Goal: Transaction & Acquisition: Purchase product/service

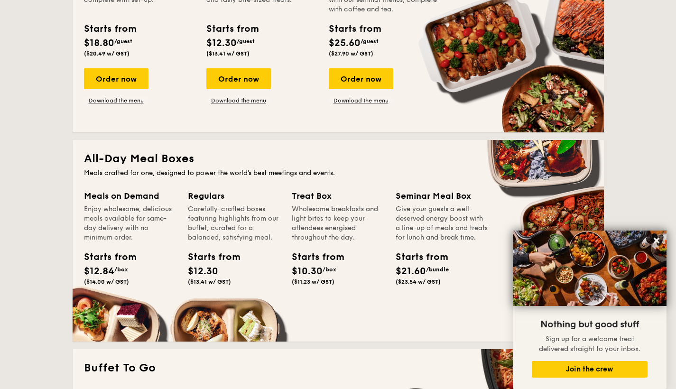
scroll to position [576, 0]
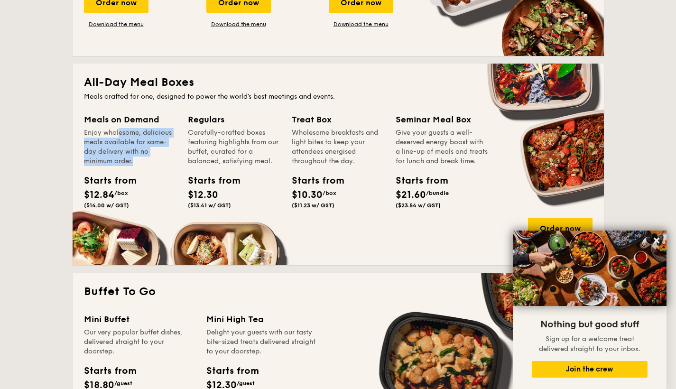
drag, startPoint x: 93, startPoint y: 134, endPoint x: 111, endPoint y: 165, distance: 35.7
click at [111, 165] on div "Enjoy wholesome, delicious meals available for same-day delivery with no minimu…" at bounding box center [130, 147] width 93 height 38
click at [202, 132] on div "Carefully-crafted boxes featuring highlights from our buffet, curated for a bal…" at bounding box center [234, 147] width 93 height 38
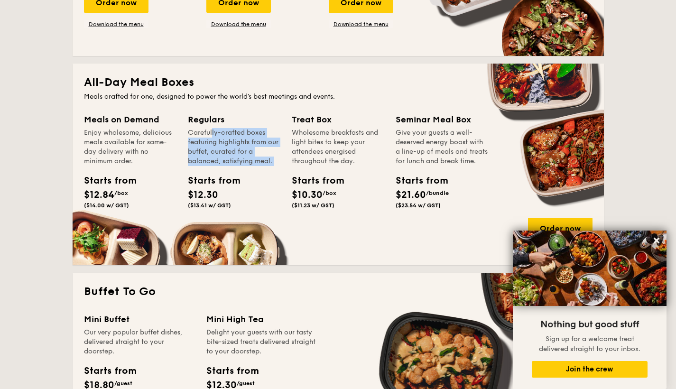
click at [202, 132] on div "Carefully-crafted boxes featuring highlights from our buffet, curated for a bal…" at bounding box center [234, 147] width 93 height 38
click at [217, 162] on div "Carefully-crafted boxes featuring highlights from our buffet, curated for a bal…" at bounding box center [234, 147] width 93 height 38
click at [204, 199] on span "$12.30" at bounding box center [203, 194] width 30 height 11
click at [214, 210] on div "Starts from $12.30 ($13.41 w/ GST)" at bounding box center [234, 193] width 100 height 39
click at [233, 235] on div "Meals on Demand Enjoy wholesome, delicious meals available for same-day deliver…" at bounding box center [338, 183] width 509 height 141
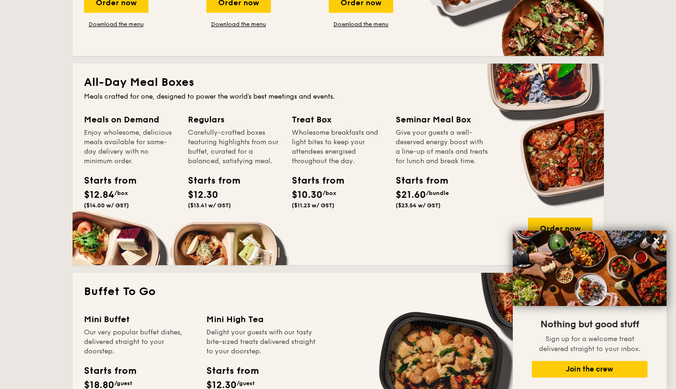
click at [319, 139] on div "Wholesome breakfasts and light bites to keep your attendees energised throughou…" at bounding box center [338, 147] width 93 height 38
click at [317, 158] on div "Wholesome breakfasts and light bites to keep your attendees energised throughou…" at bounding box center [338, 147] width 93 height 38
click at [658, 238] on icon at bounding box center [656, 240] width 9 height 9
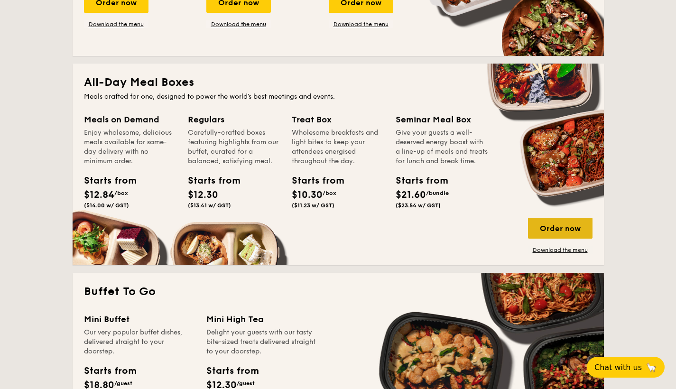
click at [558, 225] on div "Order now" at bounding box center [560, 228] width 65 height 21
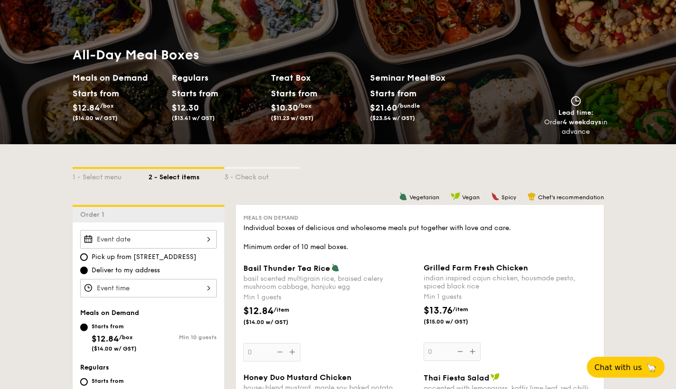
scroll to position [127, 0]
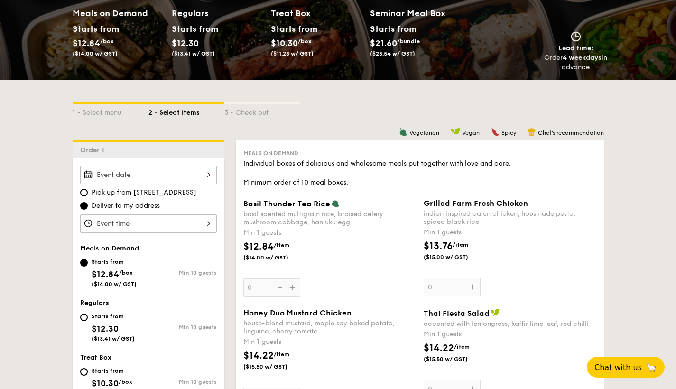
click at [312, 216] on div "basil scented multigrain rice, braised celery mushroom cabbage, hanjuku egg" at bounding box center [329, 218] width 173 height 16
click at [300, 278] on input "0" at bounding box center [271, 287] width 57 height 19
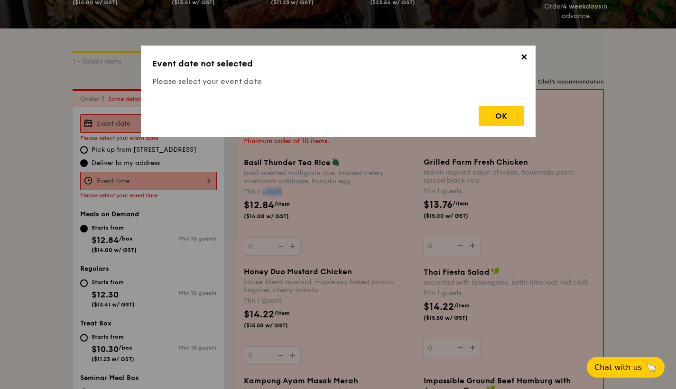
click at [312, 216] on div "Basil Thunder Tea [PERSON_NAME] scented multigrain rice, braised celery mushroo…" at bounding box center [330, 206] width 172 height 98
click at [301, 237] on input "0" at bounding box center [272, 246] width 57 height 19
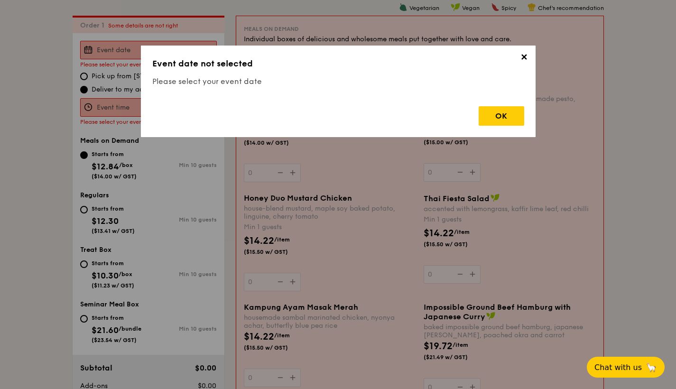
scroll to position [253, 0]
click at [519, 57] on span "✕" at bounding box center [524, 58] width 13 height 13
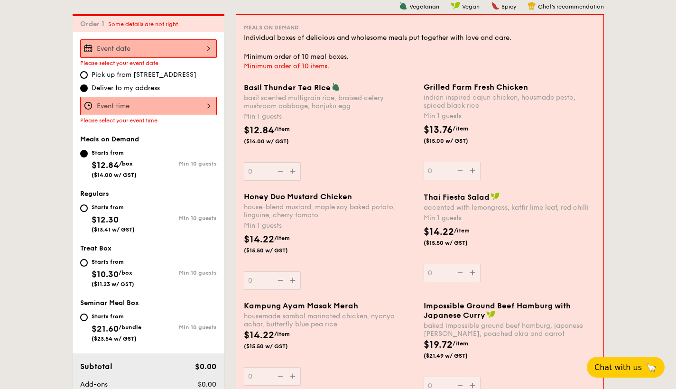
click at [172, 47] on div at bounding box center [148, 48] width 137 height 19
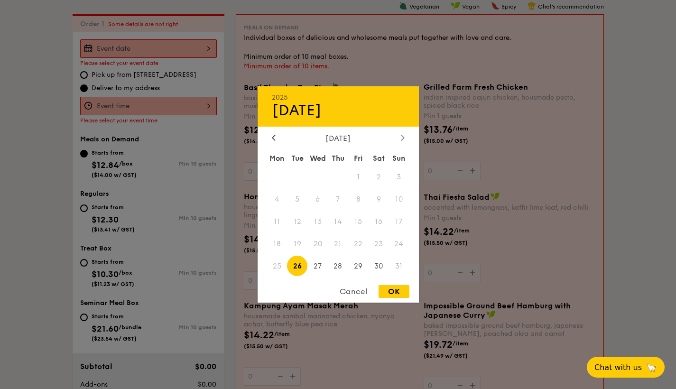
click at [403, 138] on icon at bounding box center [402, 138] width 3 height 6
click at [310, 176] on span "3" at bounding box center [317, 177] width 20 height 20
click at [167, 116] on div at bounding box center [338, 194] width 676 height 389
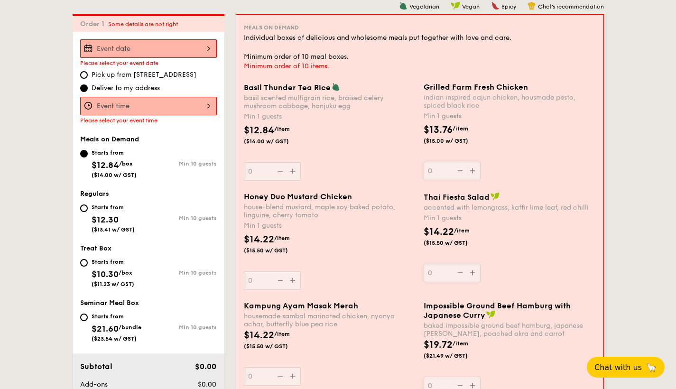
click at [162, 107] on div "12 1 2 3 4 5 6 7 8 9 10 11 00 15 30 45 am pm Cancel OK" at bounding box center [148, 106] width 137 height 19
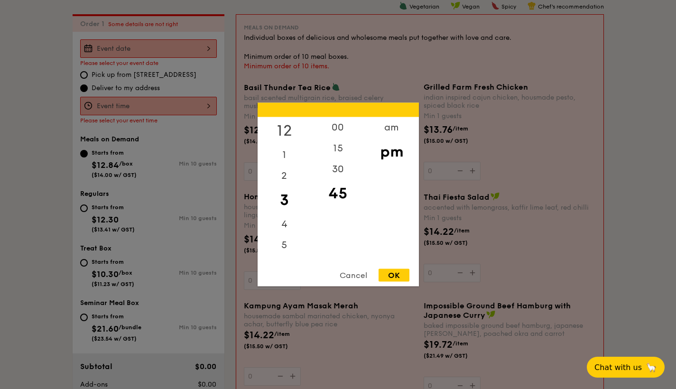
click at [285, 122] on div "12" at bounding box center [285, 131] width 54 height 28
click at [331, 123] on div "00" at bounding box center [338, 131] width 54 height 28
click at [401, 271] on div "OK" at bounding box center [394, 275] width 31 height 13
type input "12:00PM"
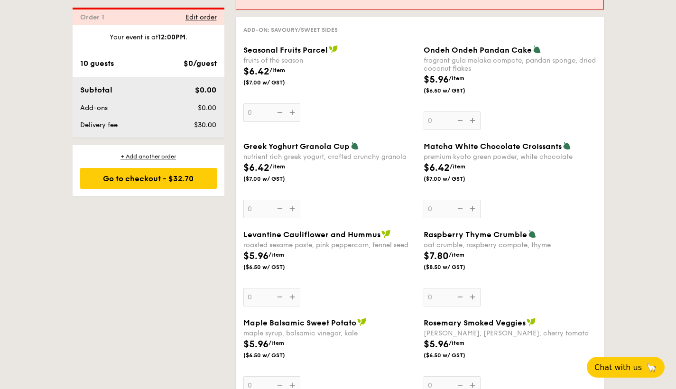
scroll to position [963, 0]
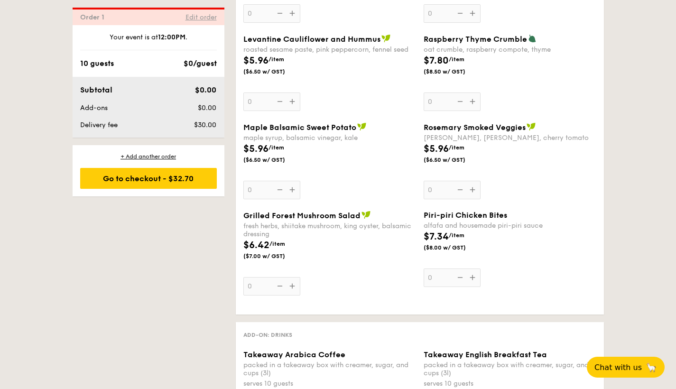
click at [196, 19] on span "Edit order" at bounding box center [200, 17] width 31 height 8
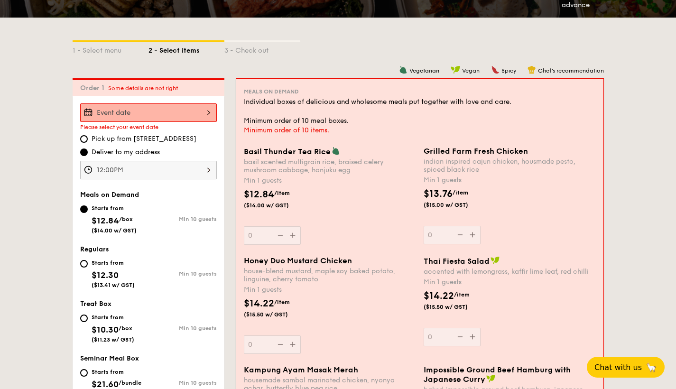
scroll to position [263, 0]
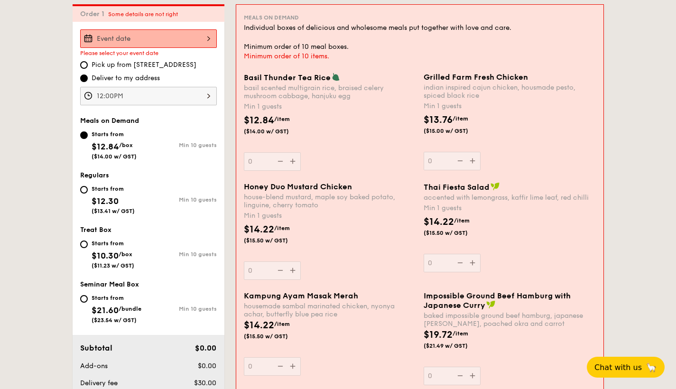
click at [88, 189] on div "Starts from $12.30 ($13.41 w/ GST)" at bounding box center [114, 198] width 68 height 31
click at [88, 189] on input "Starts from $12.30 ($13.41 w/ GST) Min 10 guests" at bounding box center [84, 190] width 8 height 8
radio input "true"
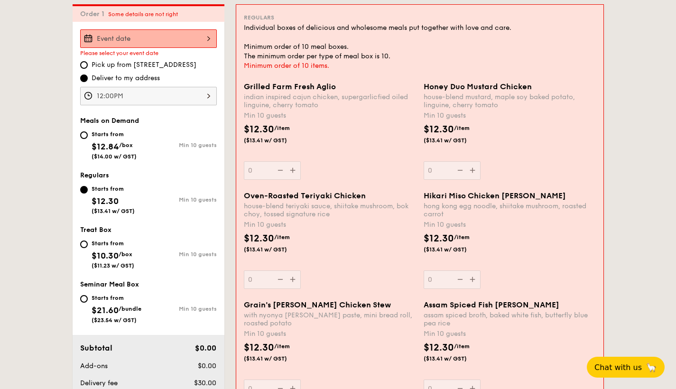
scroll to position [202, 0]
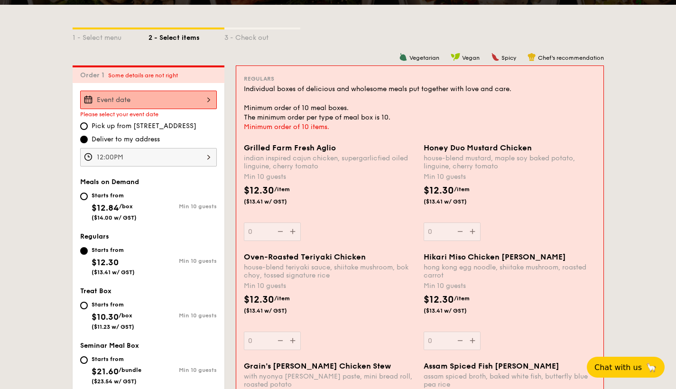
click at [90, 199] on div "Starts from $12.84 /box ($14.00 w/ GST)" at bounding box center [114, 205] width 68 height 31
click at [88, 199] on input "Starts from $12.84 /box ($14.00 w/ GST) Min 10 guests" at bounding box center [84, 197] width 8 height 8
radio input "true"
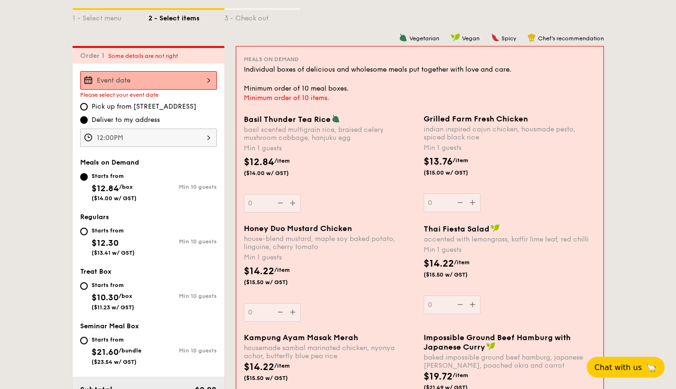
scroll to position [278, 0]
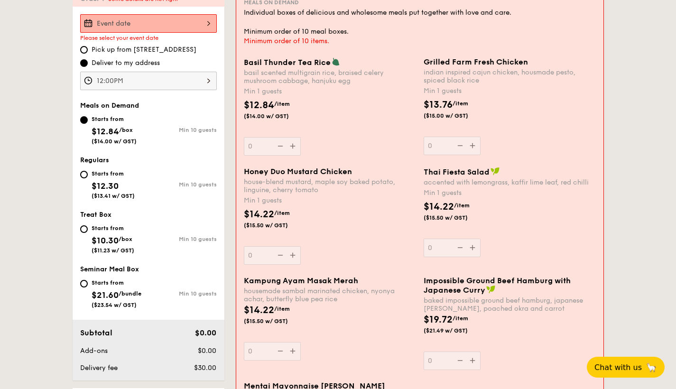
click at [90, 175] on div "Starts from $12.30 ($13.41 w/ GST)" at bounding box center [114, 183] width 68 height 31
click at [88, 175] on input "Starts from $12.30 ($13.41 w/ GST) Min 10 guests" at bounding box center [84, 175] width 8 height 8
radio input "true"
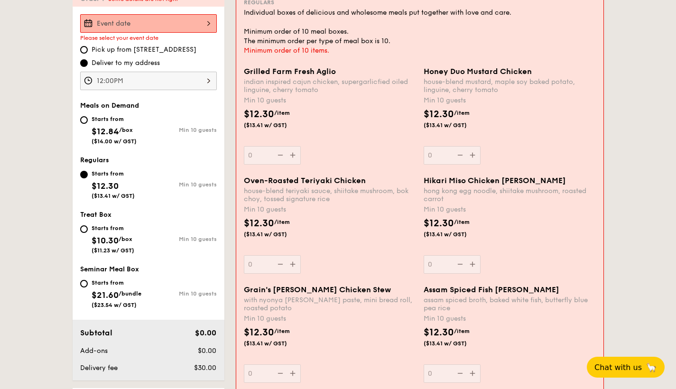
click at [289, 155] on div "Grilled Farm Fresh Aglio indian inspired cajun chicken, supergarlicfied oiled l…" at bounding box center [330, 116] width 172 height 98
click at [289, 155] on input "0" at bounding box center [272, 155] width 57 height 19
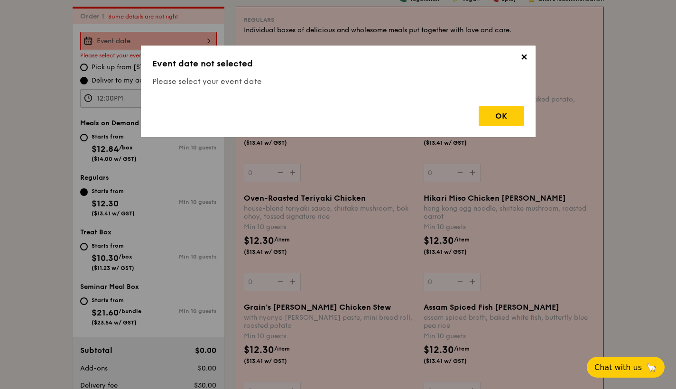
scroll to position [253, 0]
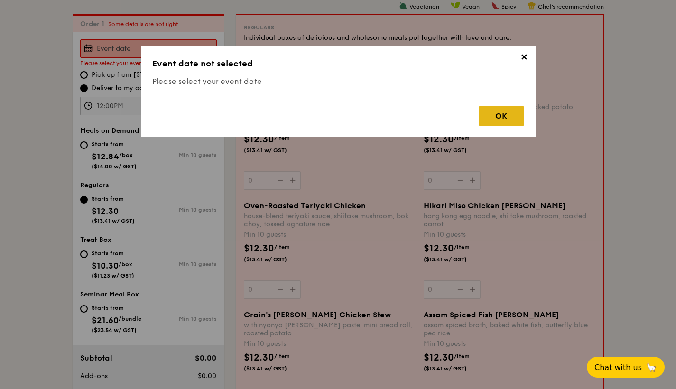
click at [501, 118] on div "OK" at bounding box center [502, 115] width 46 height 19
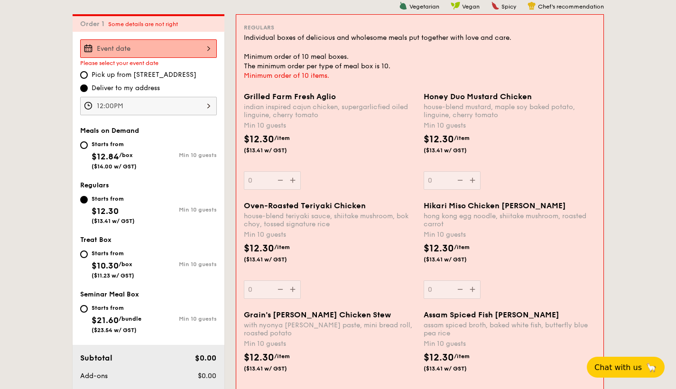
click at [176, 56] on div "2025 Aug [DATE] Tue Wed Thu Fri Sat Sun 1 2 3 4 5 6 7 8 9 10 11 12 13 14 15 16 …" at bounding box center [148, 48] width 137 height 19
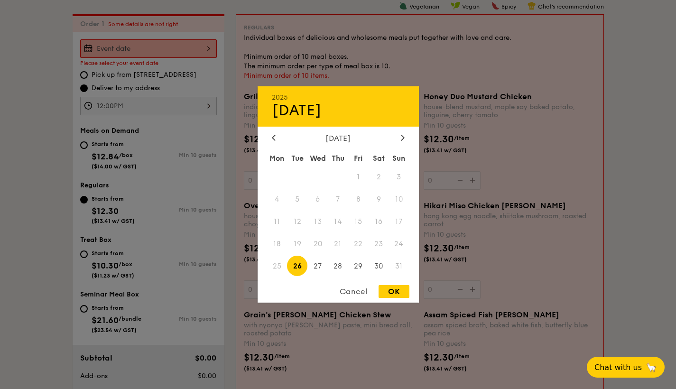
click at [397, 138] on div "[DATE]" at bounding box center [338, 138] width 133 height 9
click at [401, 135] on icon at bounding box center [402, 138] width 3 height 6
click at [311, 172] on span "3" at bounding box center [317, 177] width 20 height 20
click at [389, 294] on div "OK" at bounding box center [394, 291] width 31 height 13
type input "[DATE]"
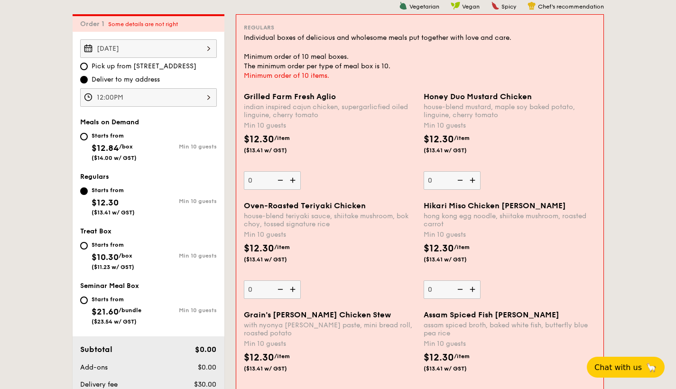
scroll to position [251, 0]
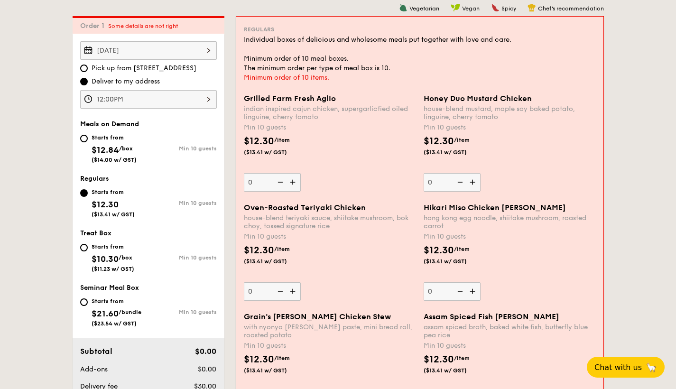
click at [158, 23] on span "Some details are not right" at bounding box center [143, 26] width 70 height 7
click at [294, 177] on img at bounding box center [294, 182] width 14 height 18
click at [294, 177] on input "0" at bounding box center [272, 182] width 57 height 19
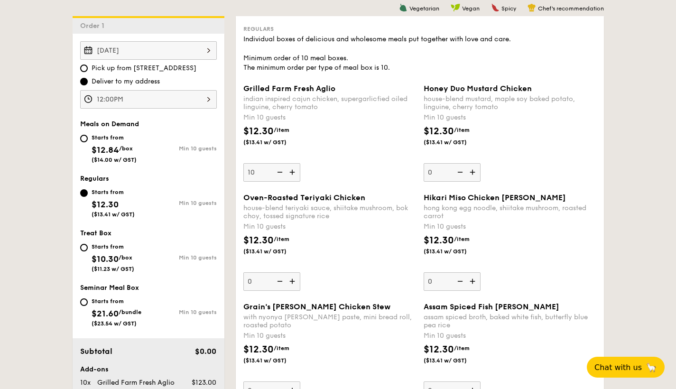
click at [295, 170] on img at bounding box center [293, 172] width 14 height 18
click at [295, 170] on input "10" at bounding box center [271, 172] width 57 height 19
click at [280, 171] on img at bounding box center [279, 172] width 14 height 18
click at [280, 171] on input "11" at bounding box center [271, 172] width 57 height 19
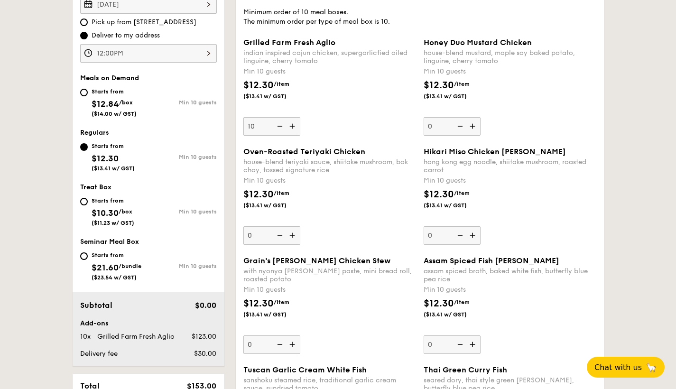
scroll to position [302, 0]
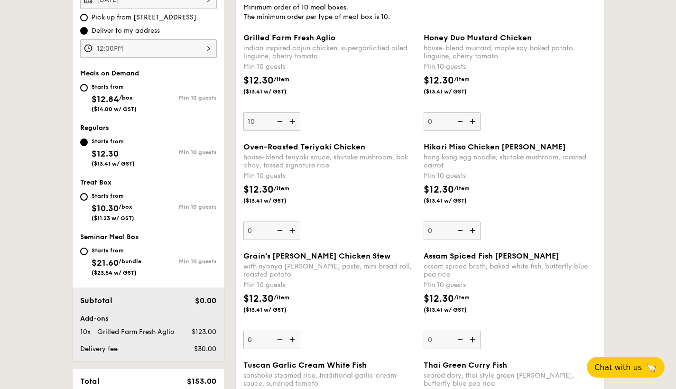
click at [259, 120] on input "10" at bounding box center [271, 121] width 57 height 19
click at [255, 121] on input "10" at bounding box center [271, 121] width 57 height 19
type input "30"
click at [401, 123] on div "Grilled Farm Fresh Aglio indian inspired cajun chicken, supergarlicfied oiled l…" at bounding box center [329, 82] width 173 height 98
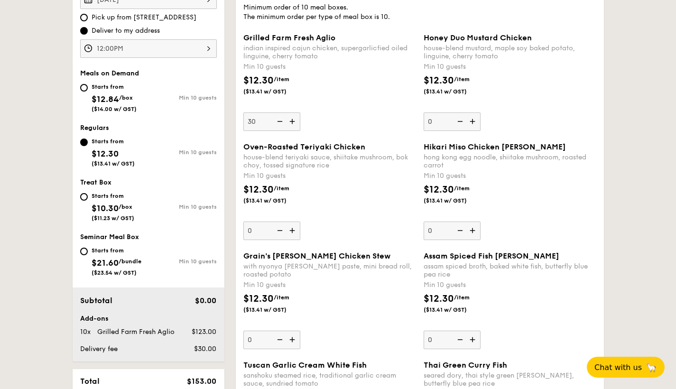
click at [300, 123] on input "30" at bounding box center [271, 121] width 57 height 19
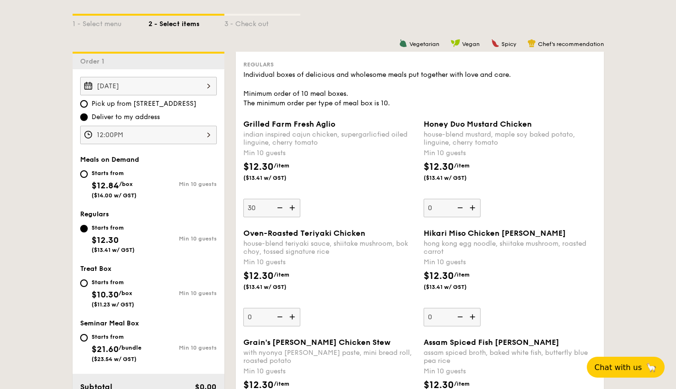
scroll to position [213, 0]
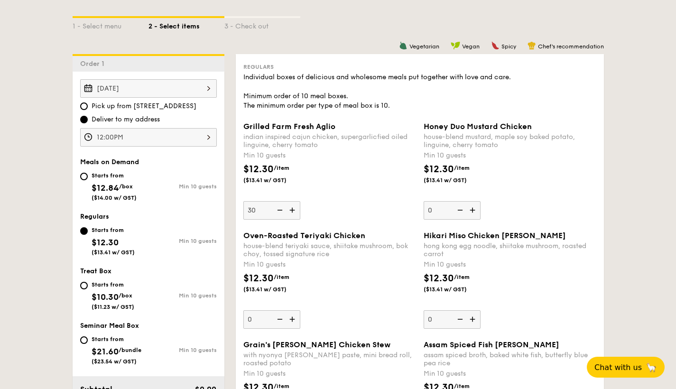
click at [136, 102] on span "Pick up from [STREET_ADDRESS]" at bounding box center [144, 106] width 105 height 9
click at [88, 102] on input "Pick up from [STREET_ADDRESS]" at bounding box center [84, 106] width 8 height 8
radio input "true"
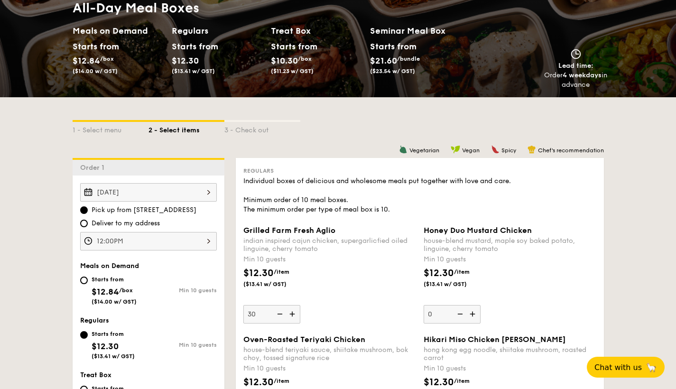
scroll to position [0, 0]
